Goal: Information Seeking & Learning: Learn about a topic

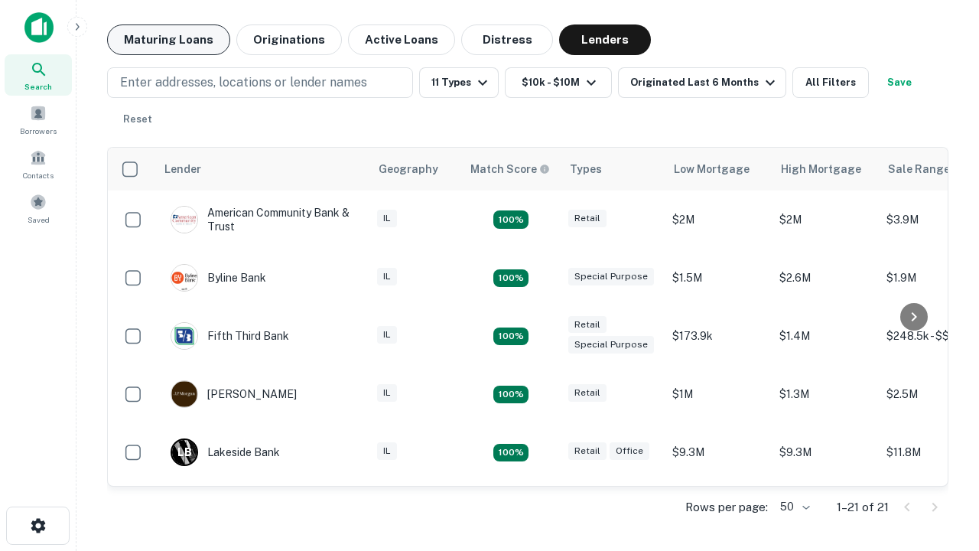
click at [168, 40] on button "Maturing Loans" at bounding box center [168, 39] width 123 height 31
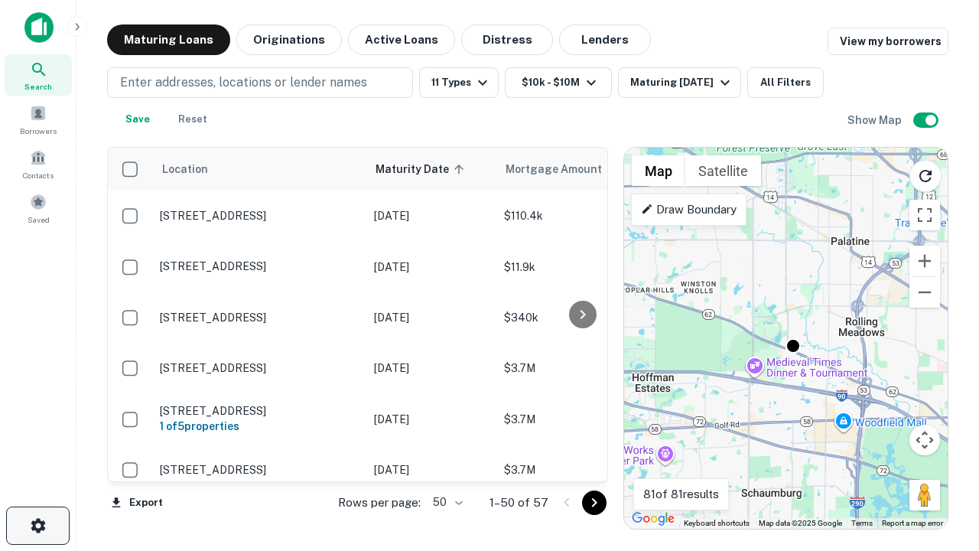
click at [37, 526] on icon "button" at bounding box center [38, 525] width 18 height 18
